Goal: Task Accomplishment & Management: Manage account settings

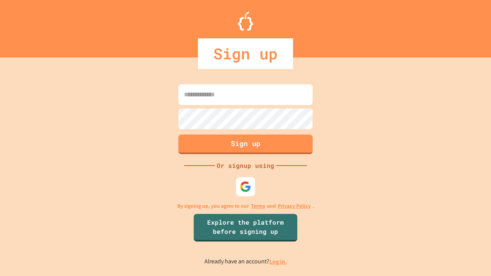
click at [279, 262] on link "Log in." at bounding box center [279, 262] width 18 height 8
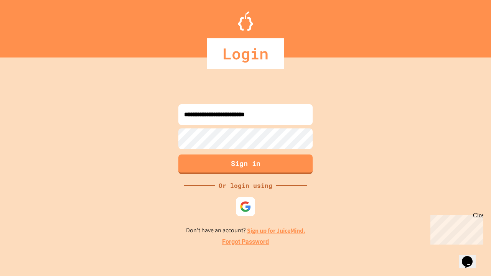
type input "**********"
